Goal: Complete application form

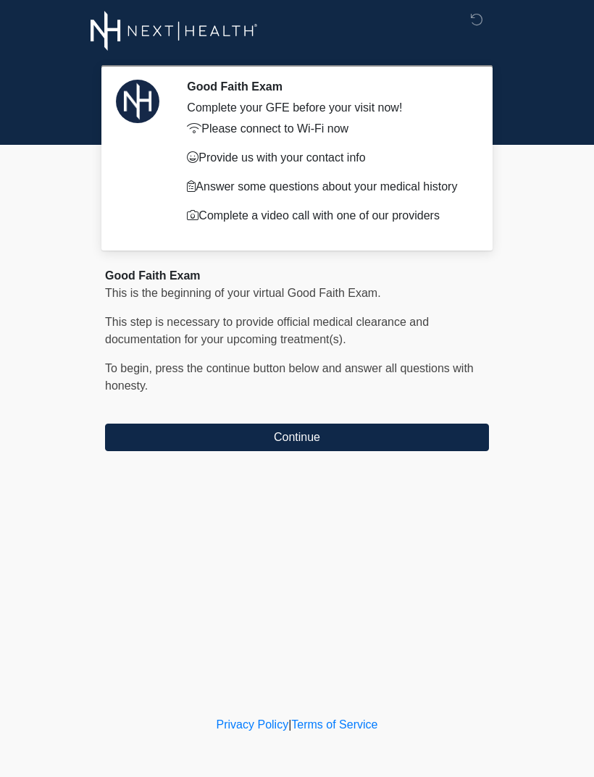
click at [397, 442] on button "Continue" at bounding box center [297, 438] width 384 height 28
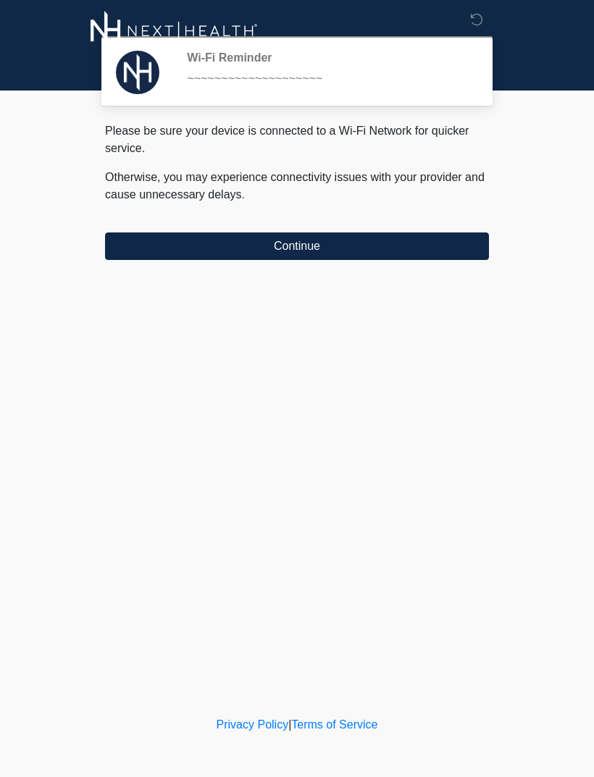
click at [462, 248] on button "Continue" at bounding box center [297, 247] width 384 height 28
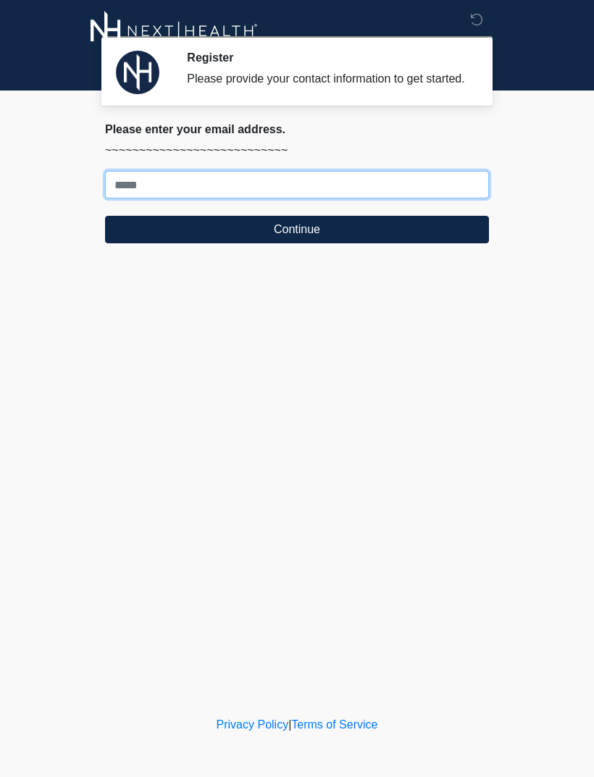
click at [414, 193] on input "Where should we email your treatment plan?" at bounding box center [297, 185] width 384 height 28
type input "**********"
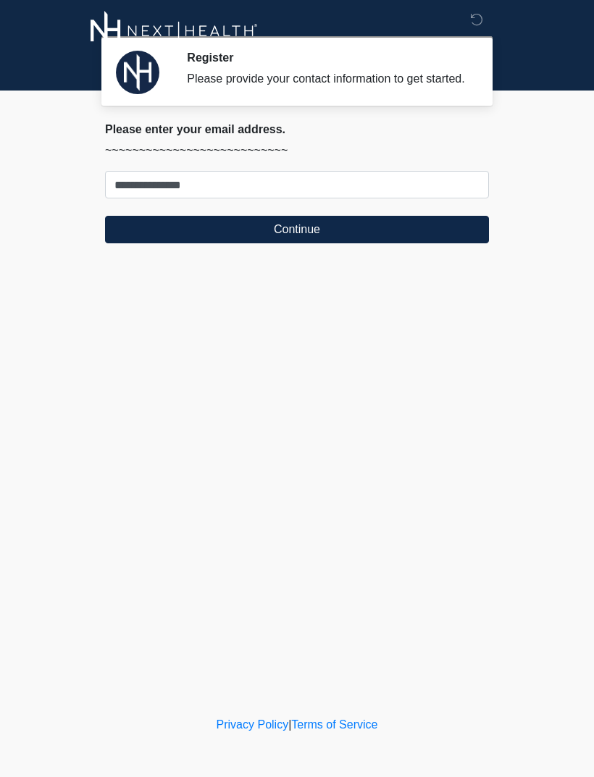
click at [445, 243] on button "Continue" at bounding box center [297, 230] width 384 height 28
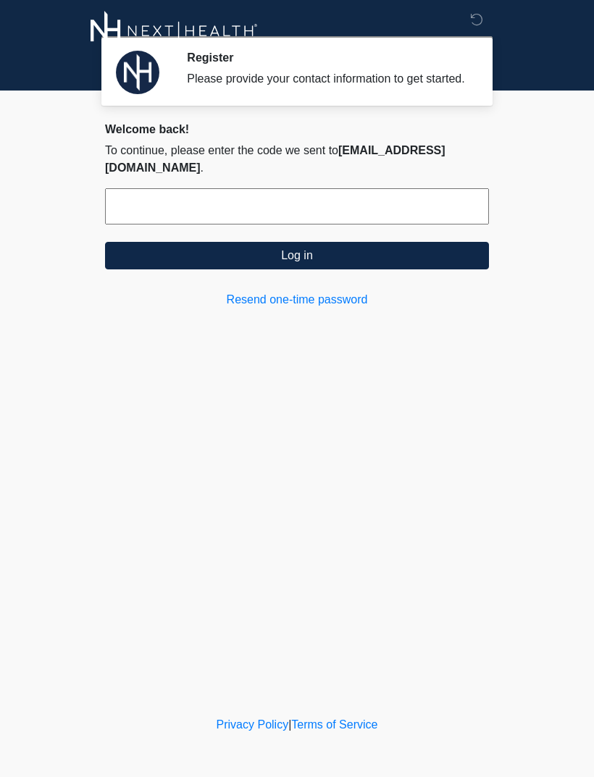
click at [449, 209] on input "text" at bounding box center [297, 206] width 384 height 36
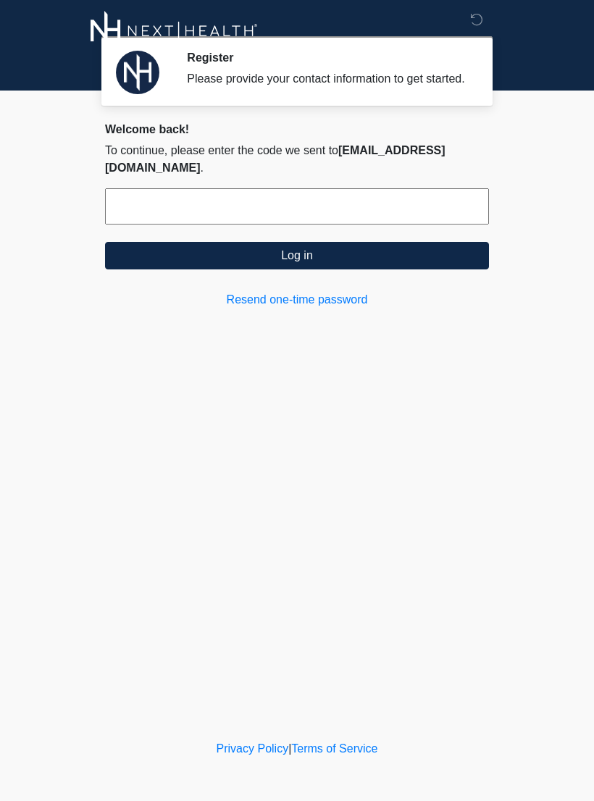
click at [424, 199] on input "text" at bounding box center [297, 206] width 384 height 36
type input "******"
click at [445, 252] on button "Log in" at bounding box center [297, 256] width 384 height 28
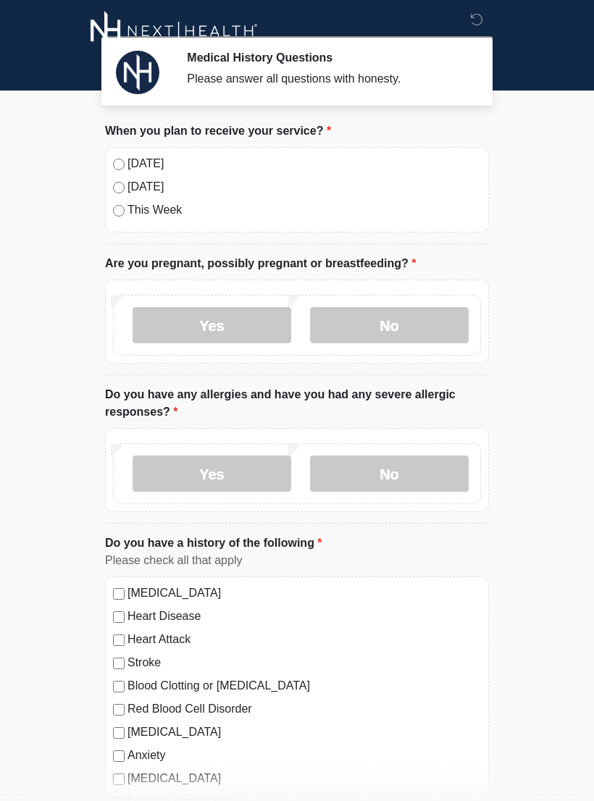
click at [120, 155] on div "Today" at bounding box center [297, 163] width 368 height 17
click at [584, 441] on body "Medical History Questions Please answer all questions with honesty. Please conn…" at bounding box center [297, 400] width 594 height 801
click at [409, 325] on label "No" at bounding box center [389, 325] width 159 height 36
click at [401, 477] on label "No" at bounding box center [389, 474] width 159 height 36
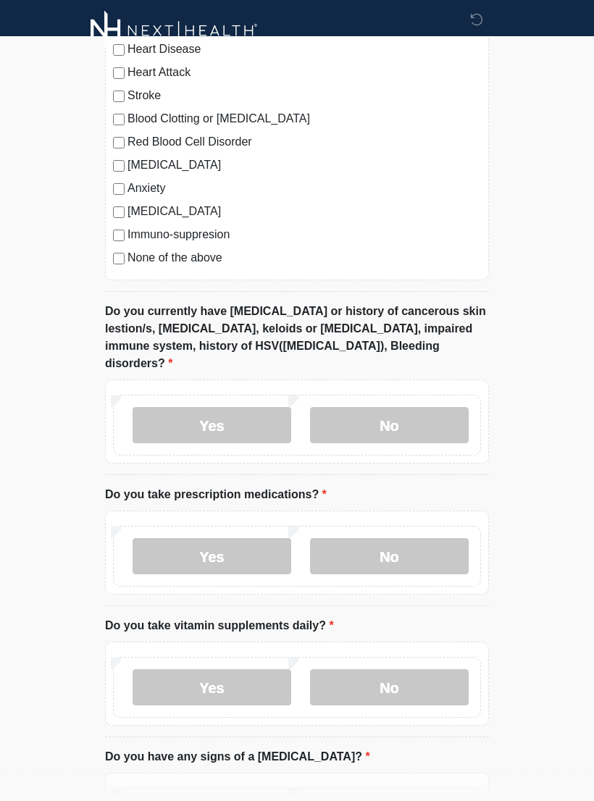
scroll to position [567, 0]
click at [402, 407] on label "No" at bounding box center [389, 425] width 159 height 36
click at [251, 408] on label "Yes" at bounding box center [212, 424] width 159 height 36
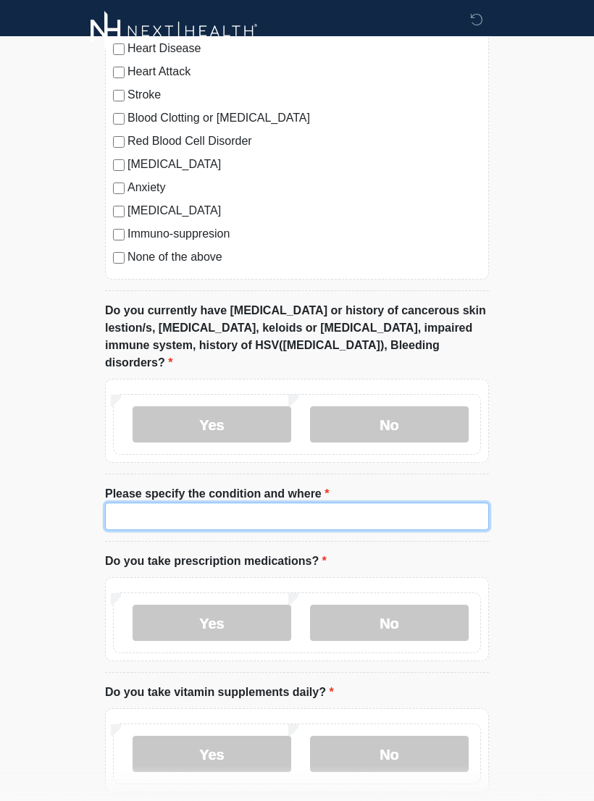
click at [133, 503] on input "Please specify the condition and where" at bounding box center [297, 517] width 384 height 28
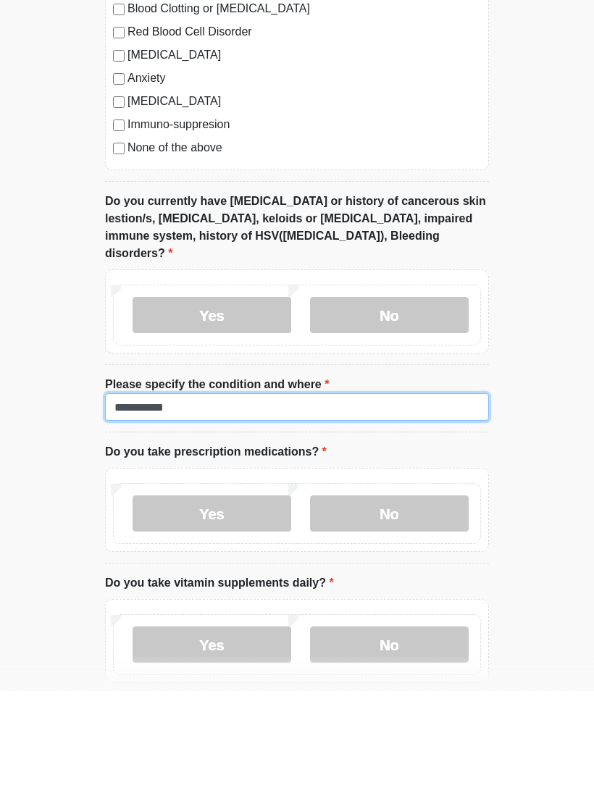
type input "**********"
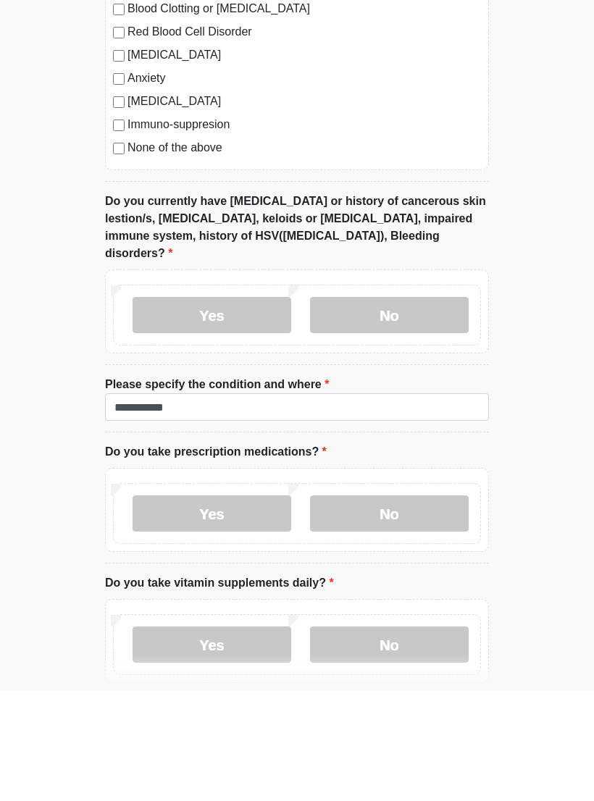
click at [237, 606] on label "Yes" at bounding box center [212, 624] width 159 height 36
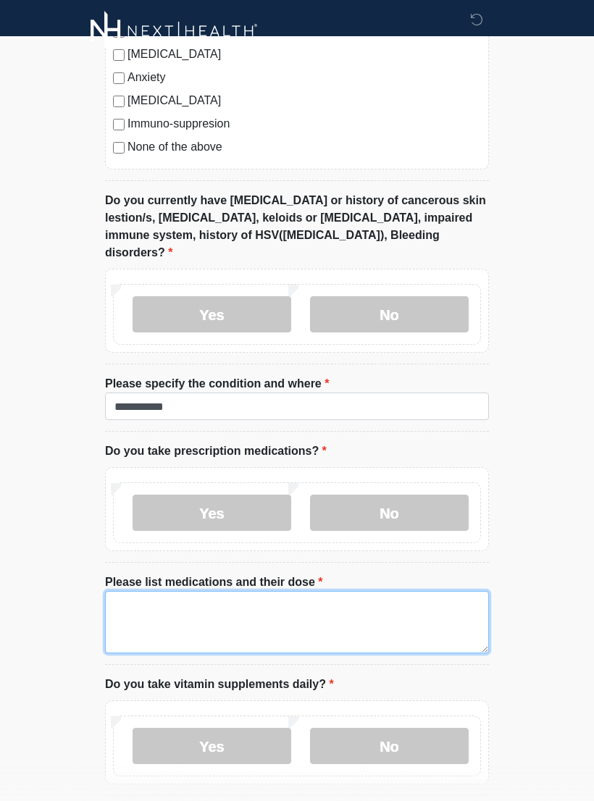
click at [127, 591] on textarea "Please list medications and their dose" at bounding box center [297, 622] width 384 height 62
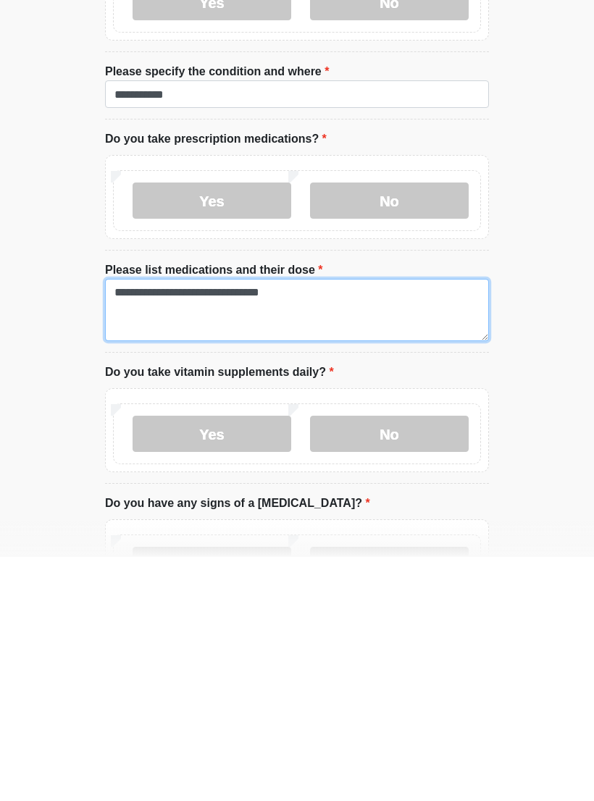
type textarea "**********"
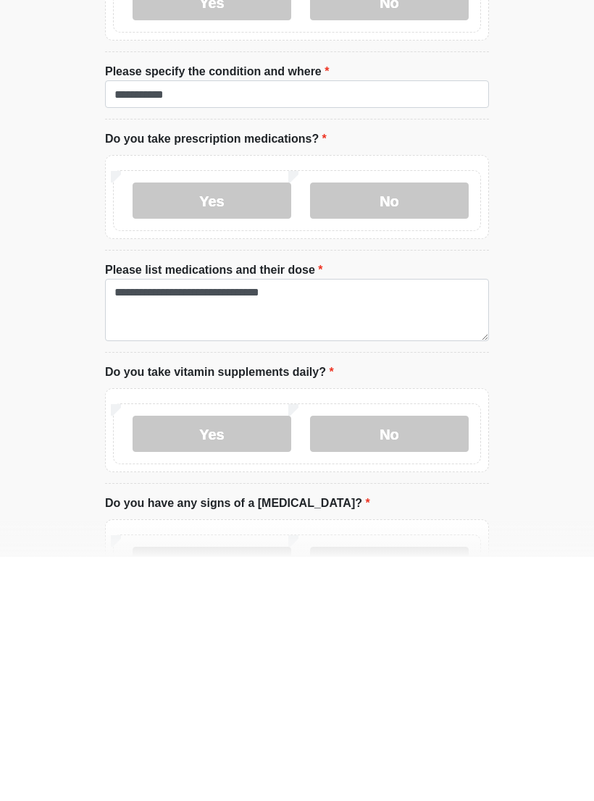
click at [233, 660] on label "Yes" at bounding box center [212, 678] width 159 height 36
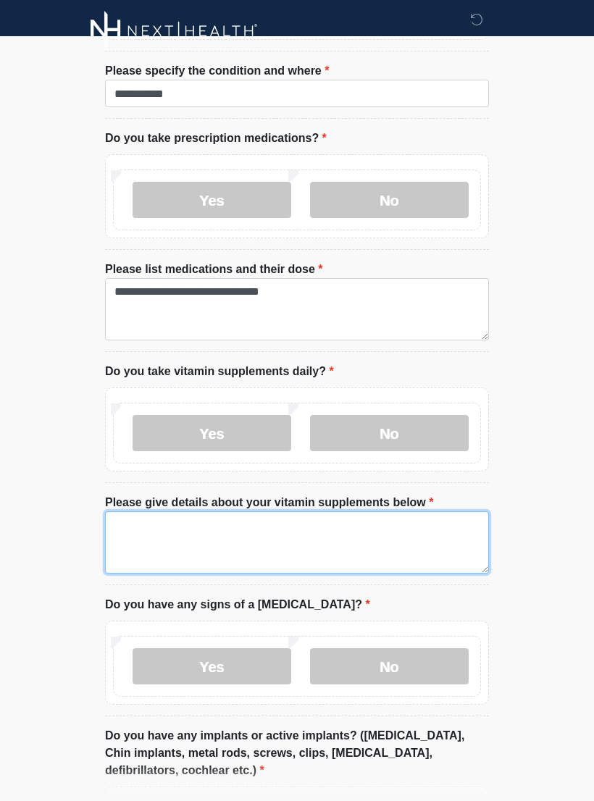
click at [151, 523] on textarea "Please give details about your vitamin supplements below" at bounding box center [297, 542] width 384 height 62
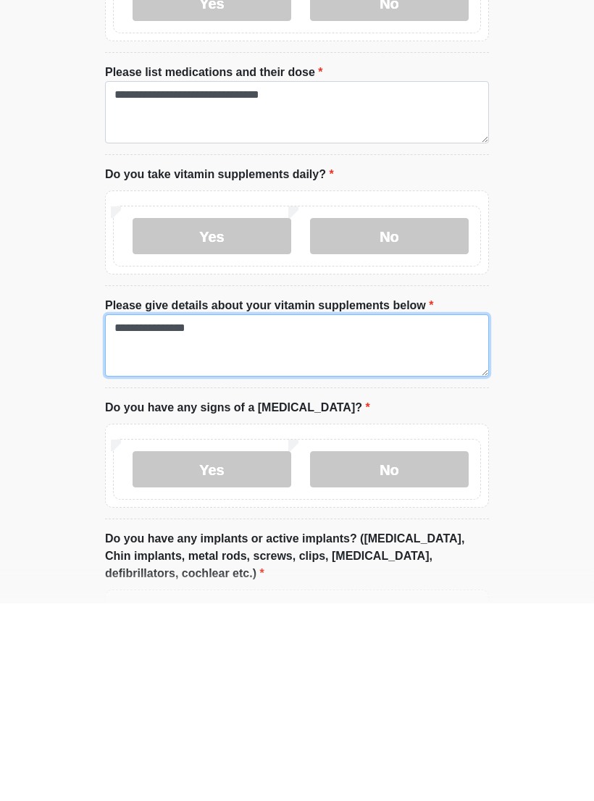
type textarea "**********"
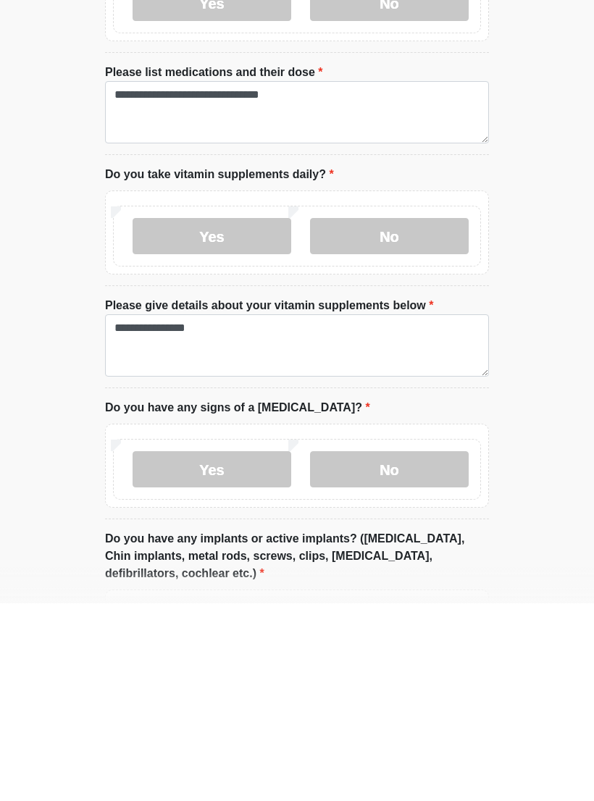
click at [392, 649] on label "No" at bounding box center [389, 667] width 159 height 36
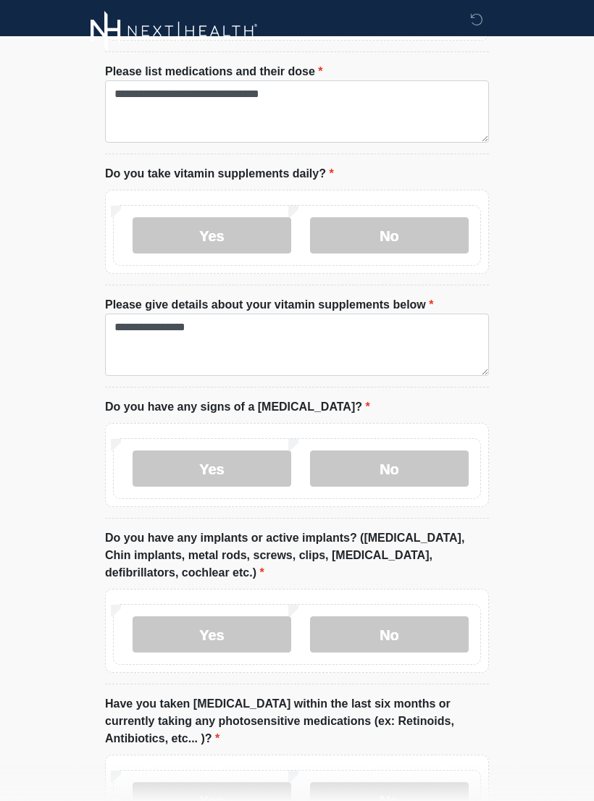
click at [401, 616] on label "No" at bounding box center [389, 634] width 159 height 36
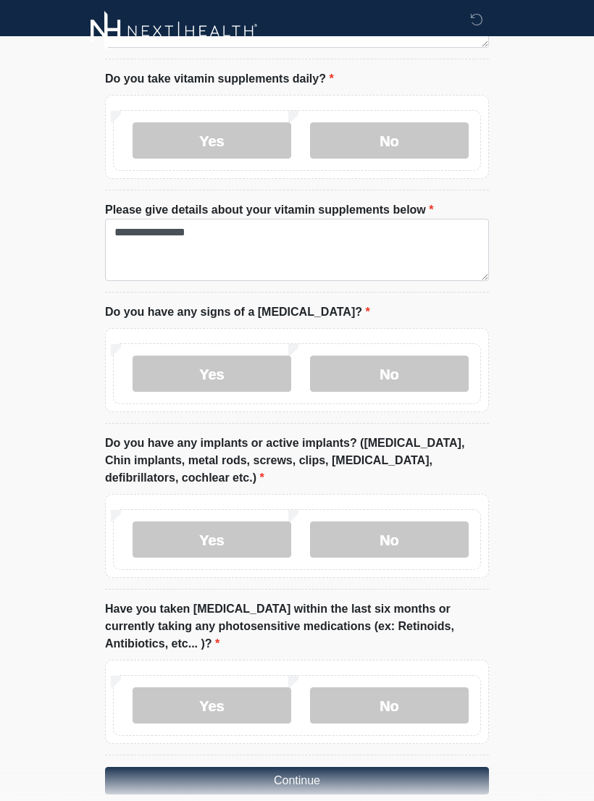
scroll to position [1311, 0]
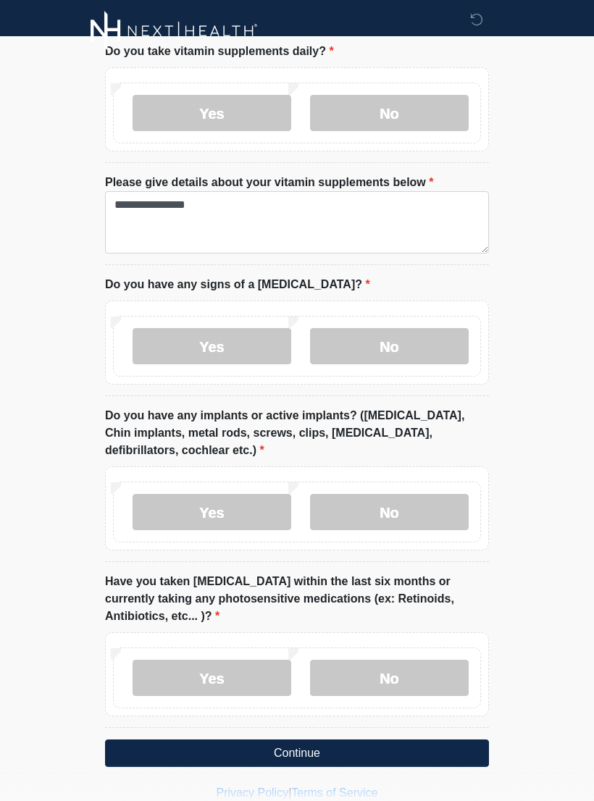
click at [391, 660] on label "No" at bounding box center [389, 678] width 159 height 36
click at [312, 740] on button "Continue" at bounding box center [297, 754] width 384 height 28
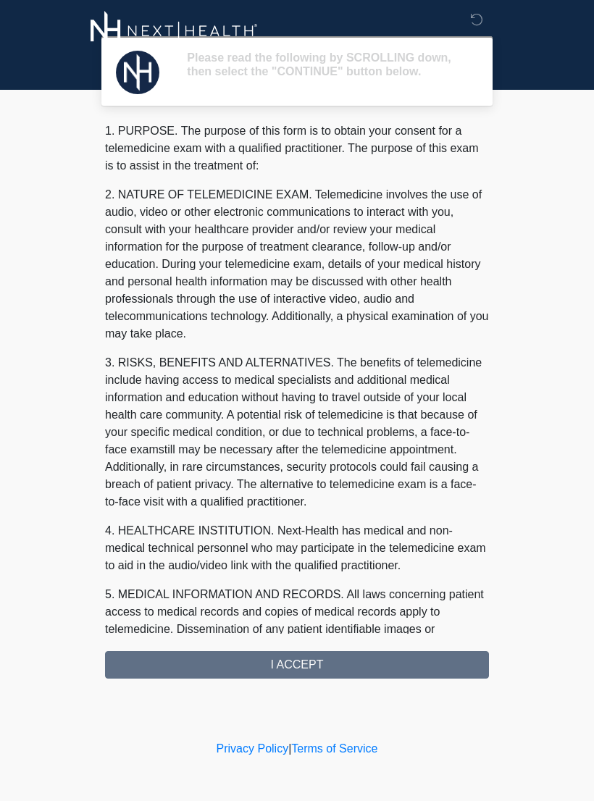
scroll to position [0, 0]
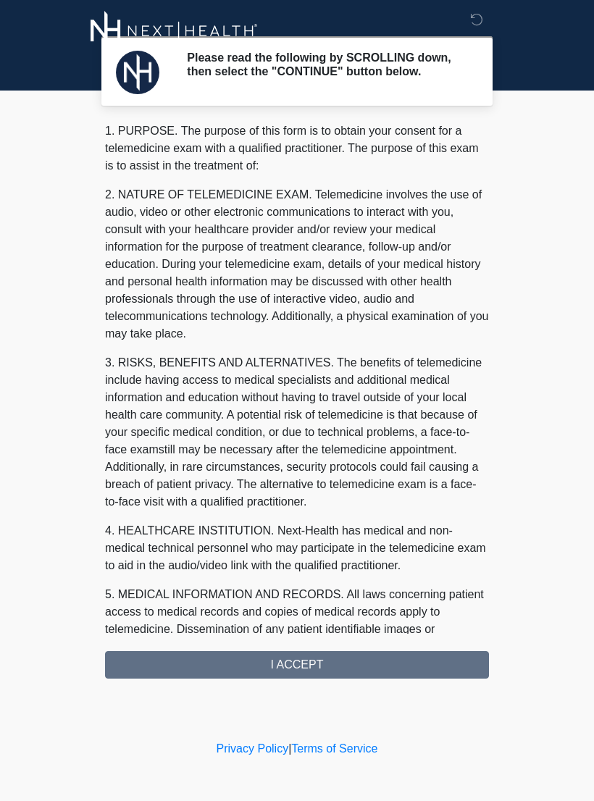
click at [290, 674] on div "1. PURPOSE. The purpose of this form is to obtain your consent for a telemedici…" at bounding box center [297, 400] width 384 height 556
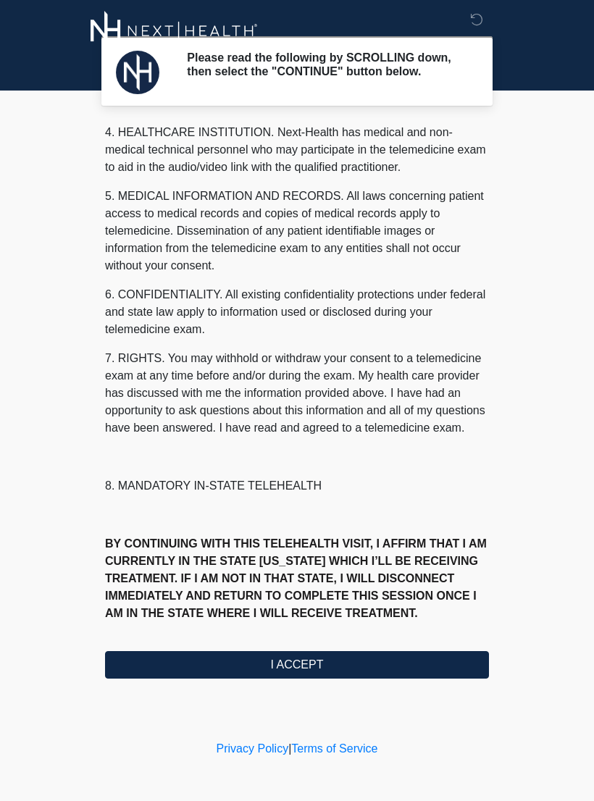
scroll to position [416, 0]
click at [306, 670] on button "I ACCEPT" at bounding box center [297, 665] width 384 height 28
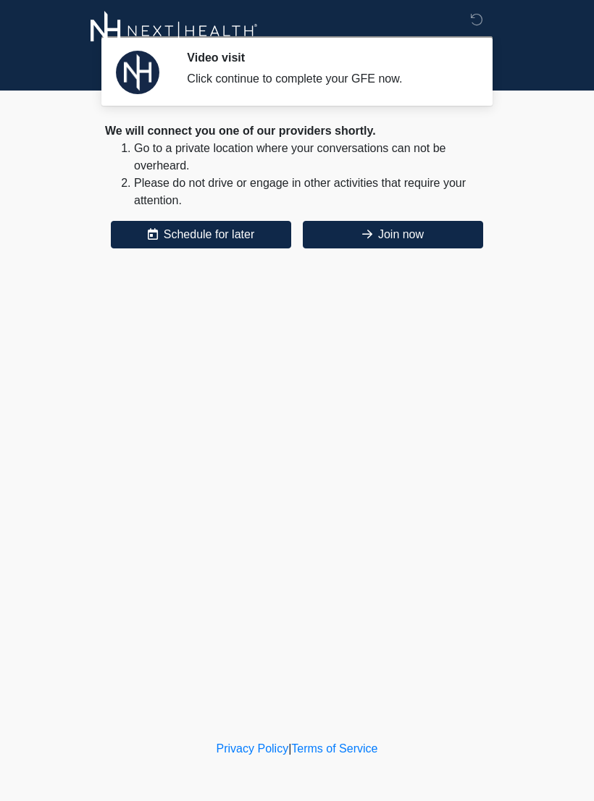
click at [399, 232] on button "Join now" at bounding box center [393, 235] width 180 height 28
